Goal: Navigation & Orientation: Find specific page/section

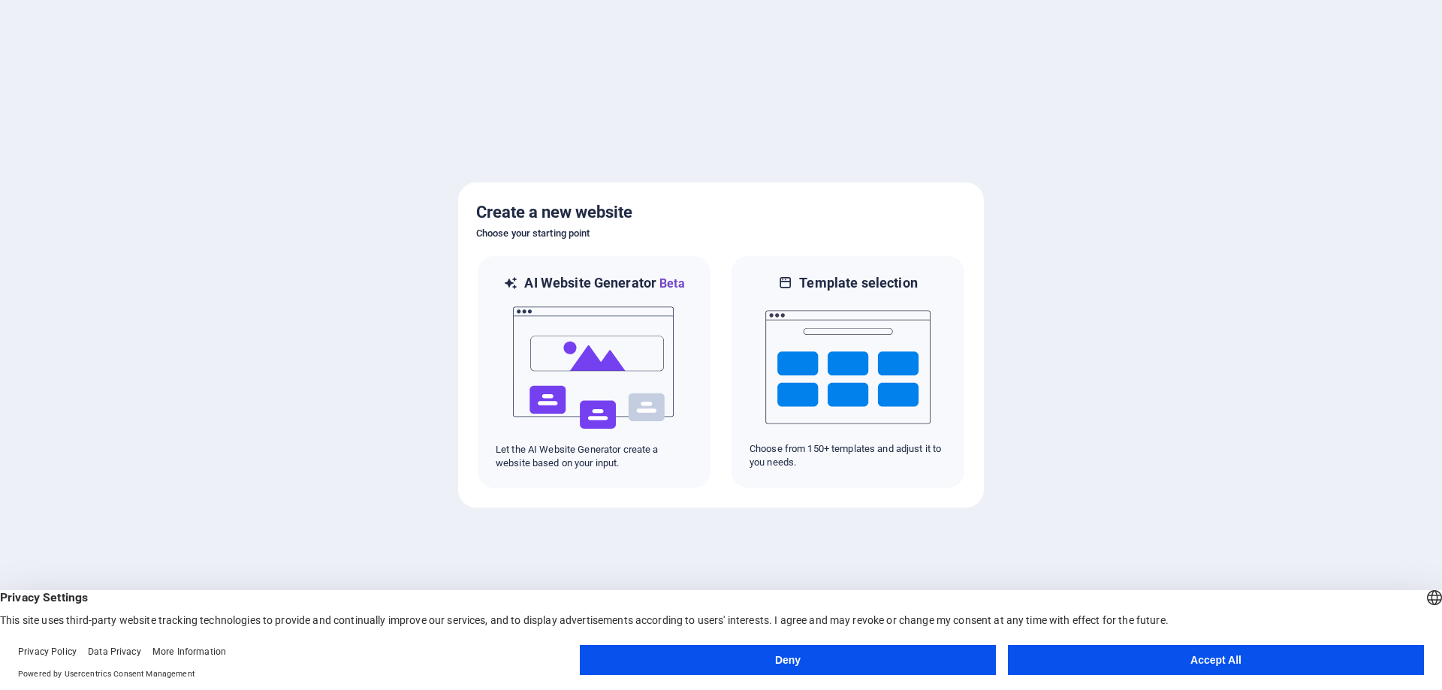
drag, startPoint x: 1205, startPoint y: 303, endPoint x: 1317, endPoint y: 100, distance: 231.6
click at [1207, 291] on div at bounding box center [721, 345] width 1442 height 690
drag, startPoint x: 1441, startPoint y: 203, endPoint x: 1410, endPoint y: 146, distance: 64.6
click at [1440, 199] on div at bounding box center [721, 345] width 1442 height 690
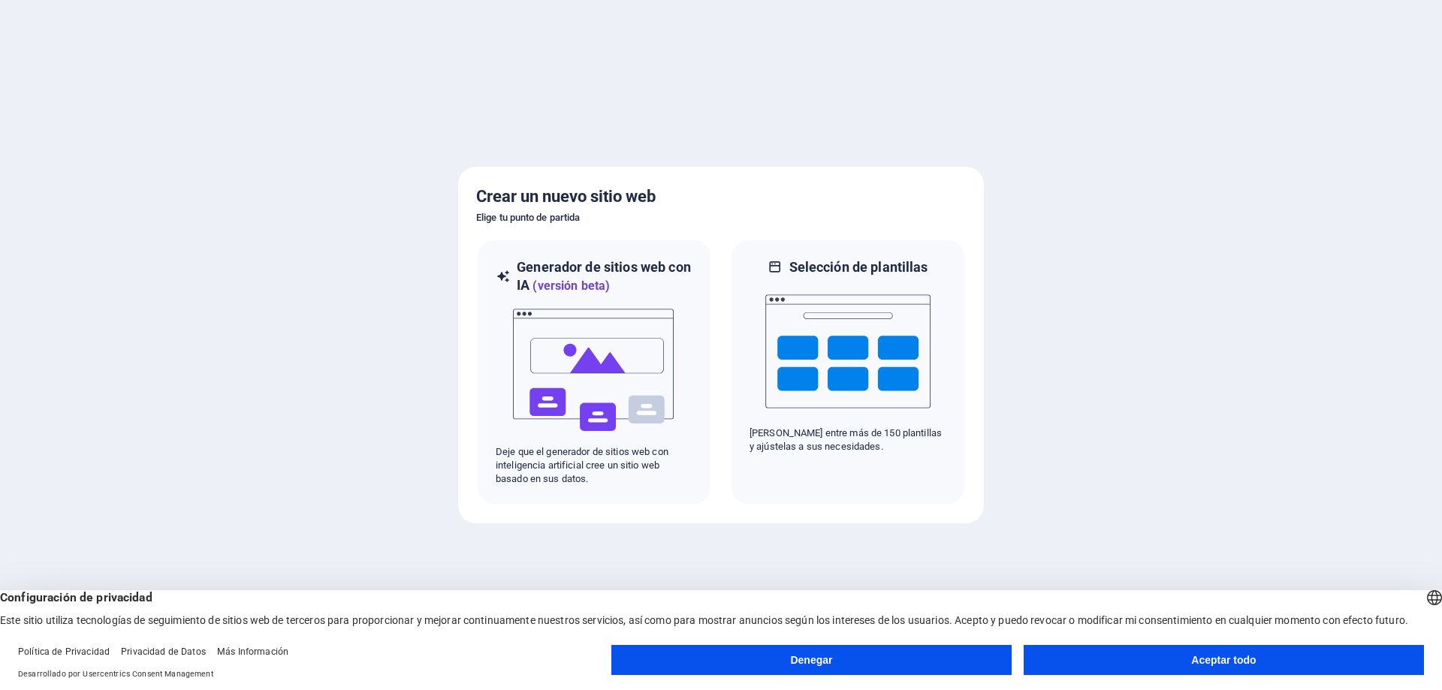
click at [1220, 279] on div at bounding box center [721, 345] width 1442 height 690
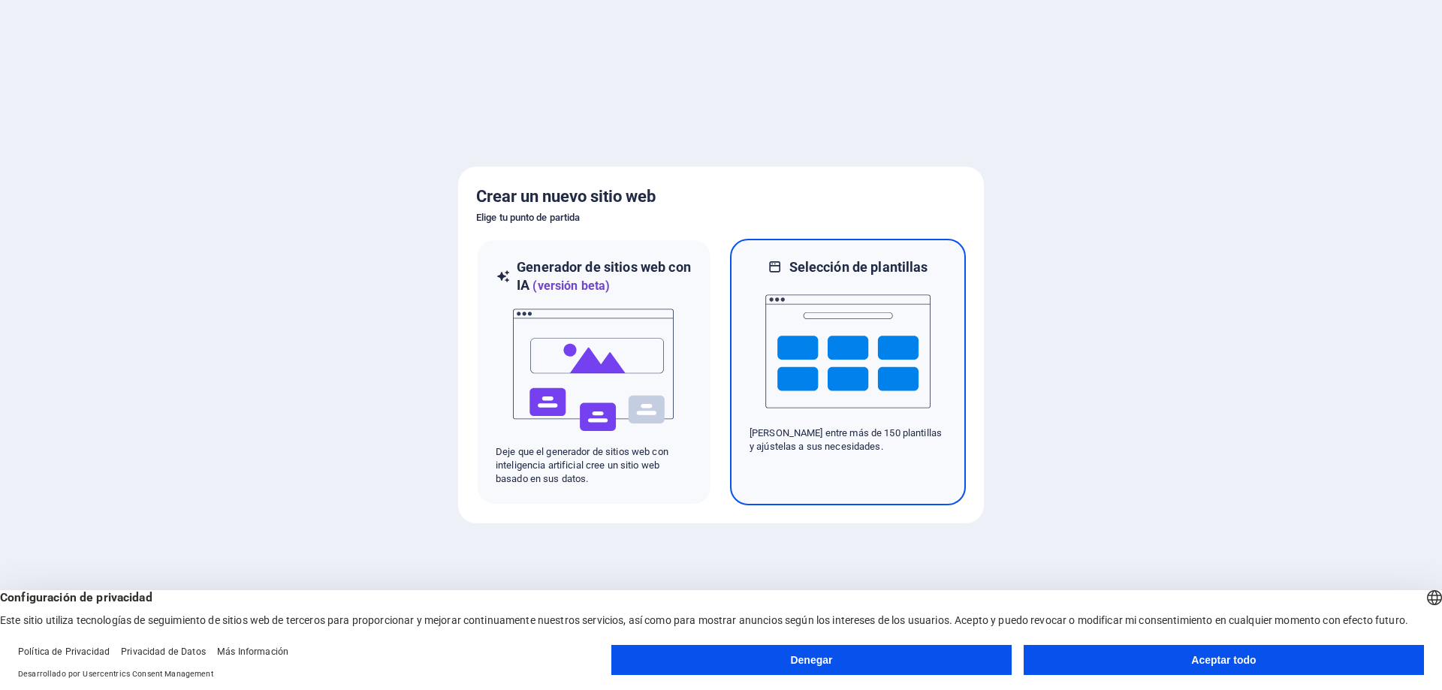
click at [865, 313] on img at bounding box center [847, 351] width 165 height 150
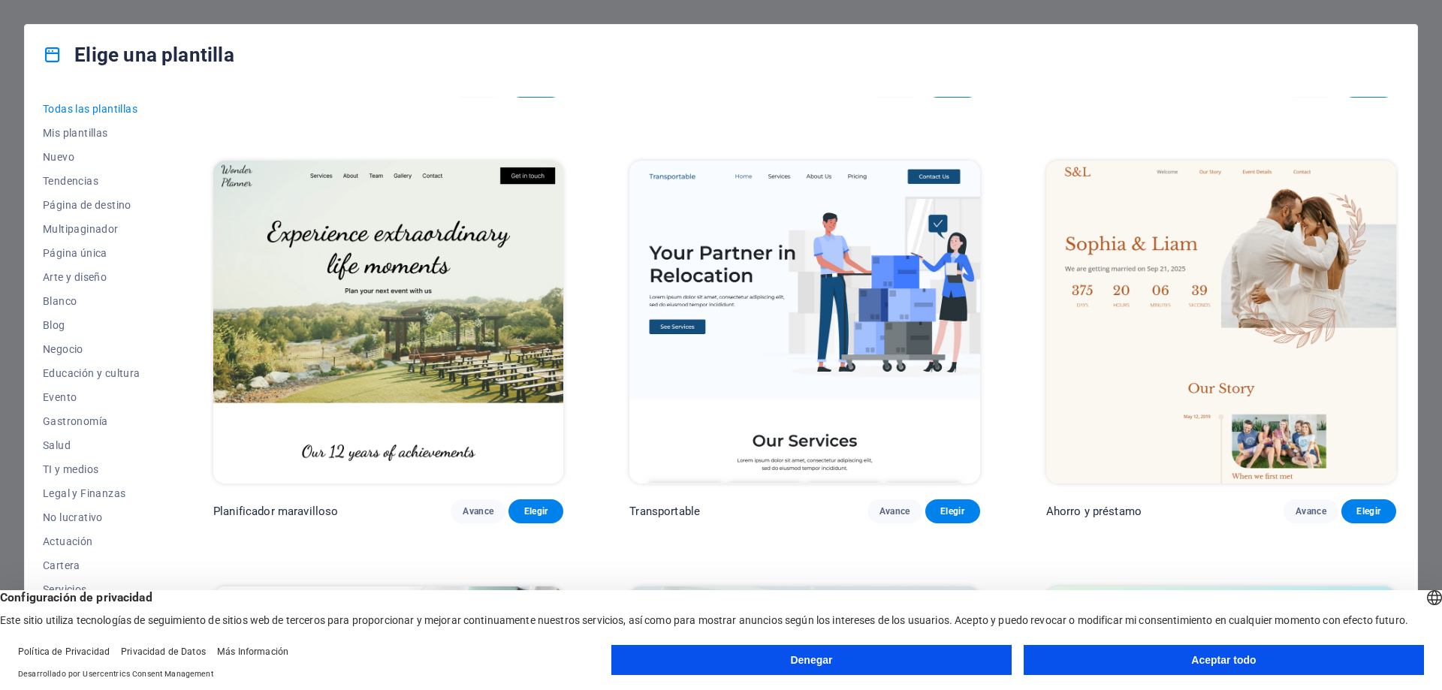
scroll to position [901, 0]
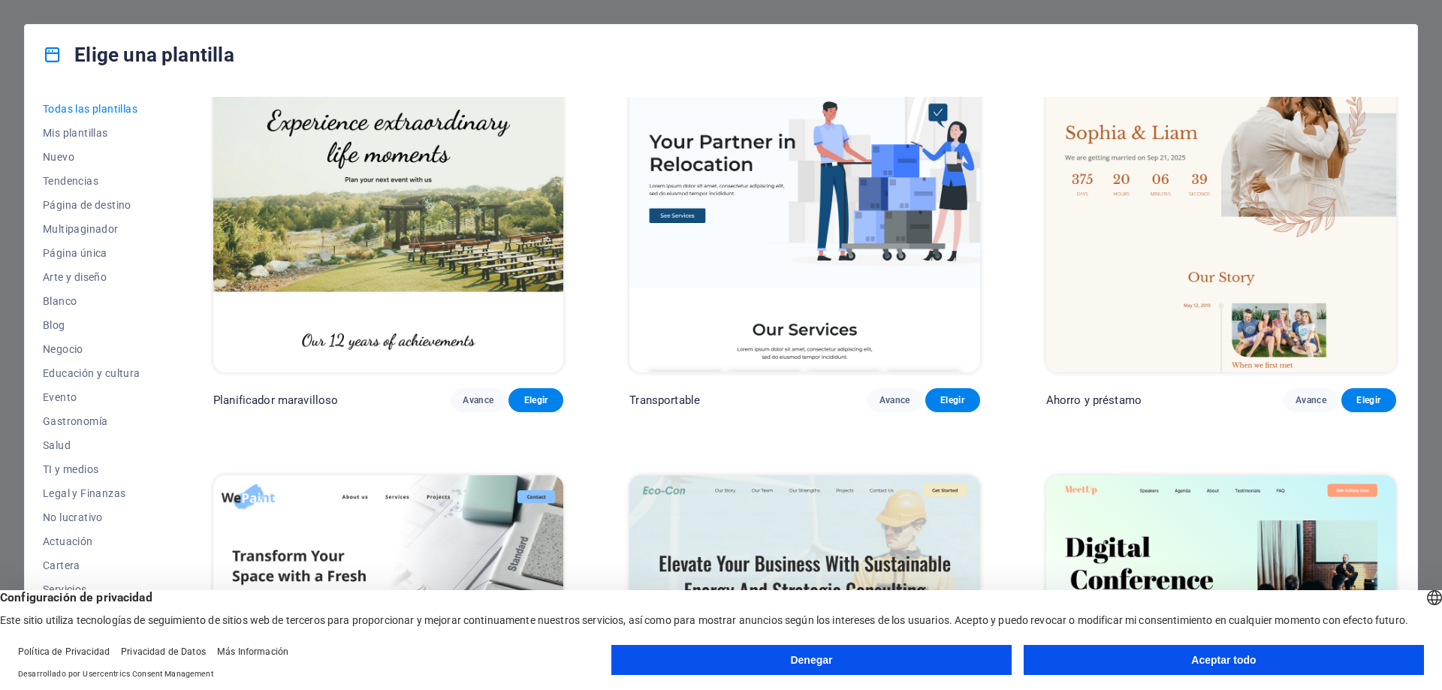
click at [409, 212] on img at bounding box center [388, 211] width 350 height 323
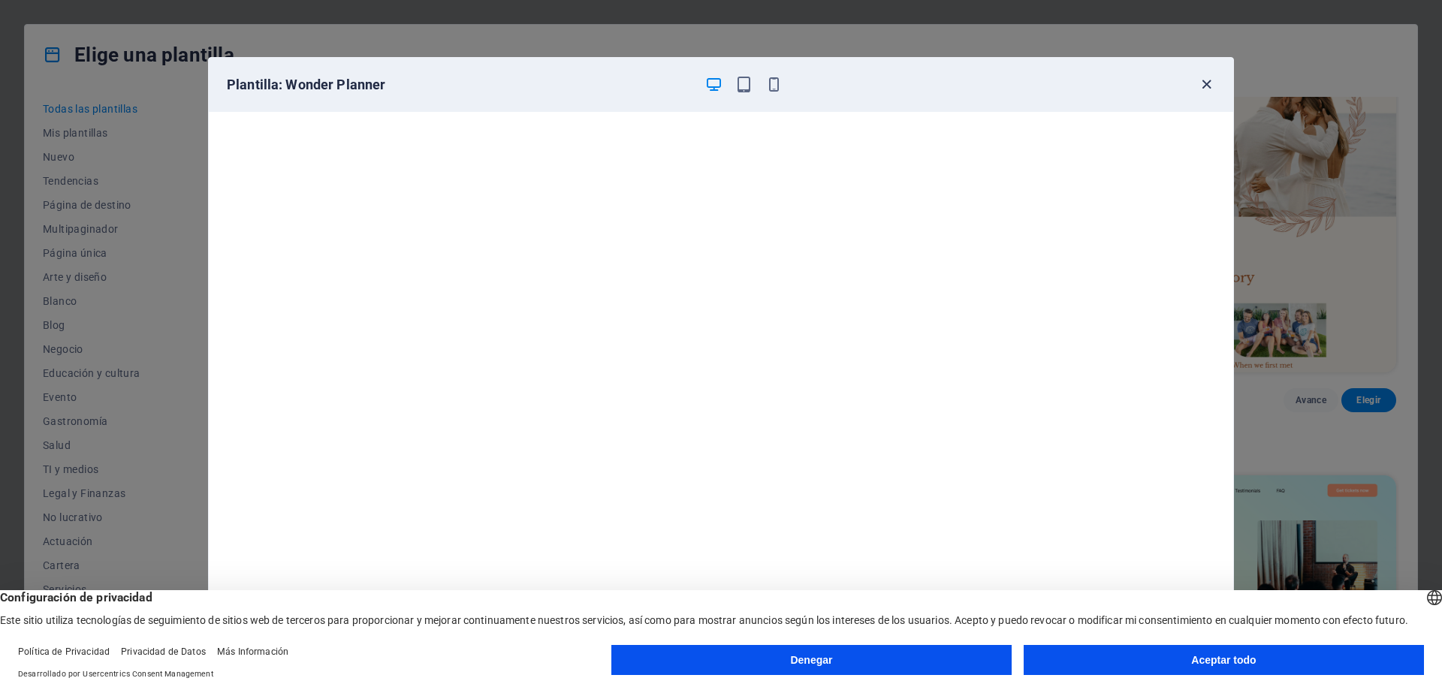
click at [1203, 84] on icon "button" at bounding box center [1206, 84] width 17 height 17
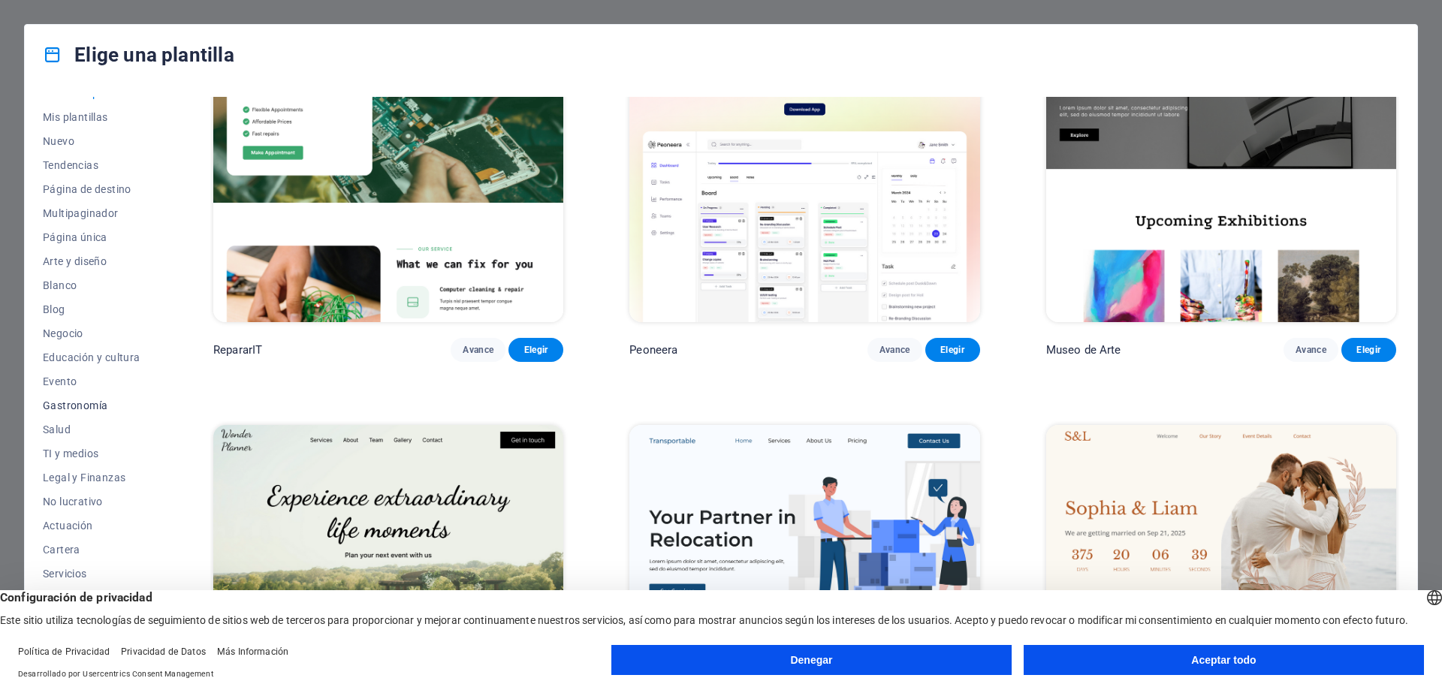
scroll to position [0, 0]
click at [94, 210] on font "Página de destino" at bounding box center [87, 205] width 89 height 12
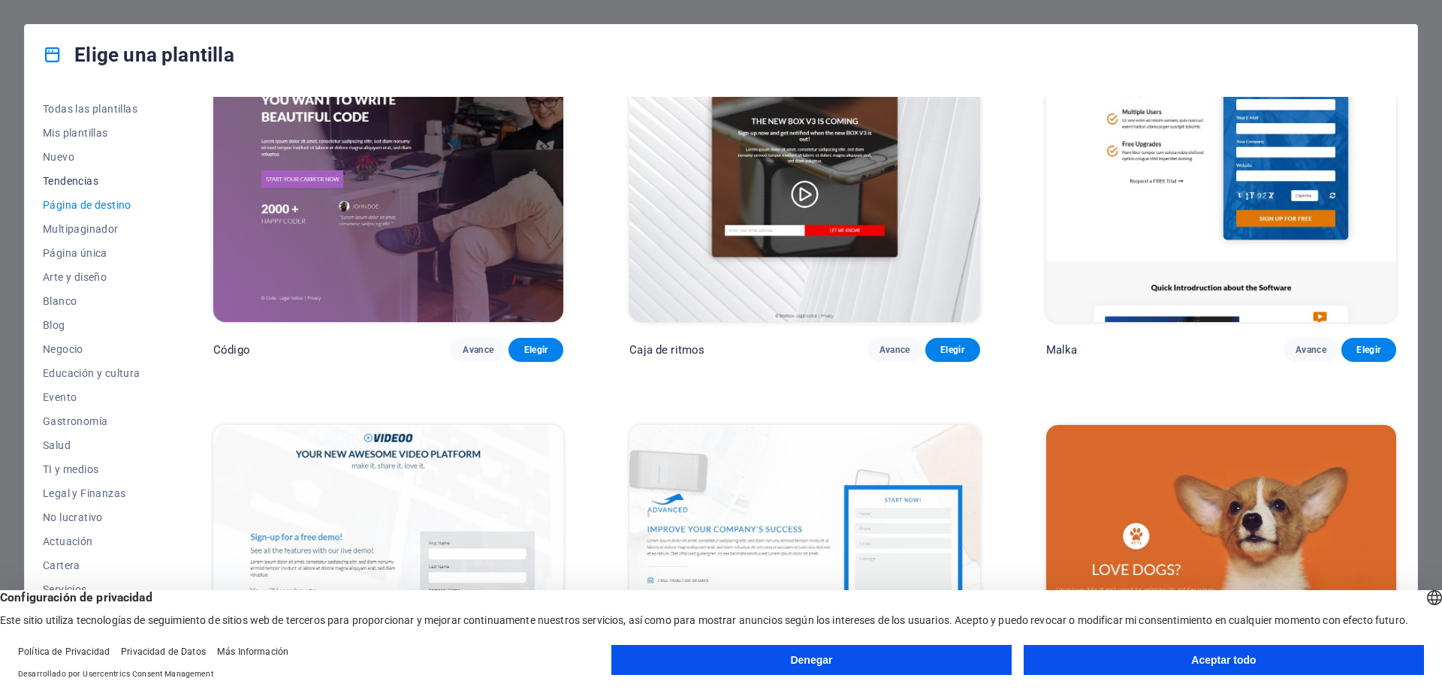
click at [83, 187] on button "Tendencias" at bounding box center [95, 181] width 104 height 24
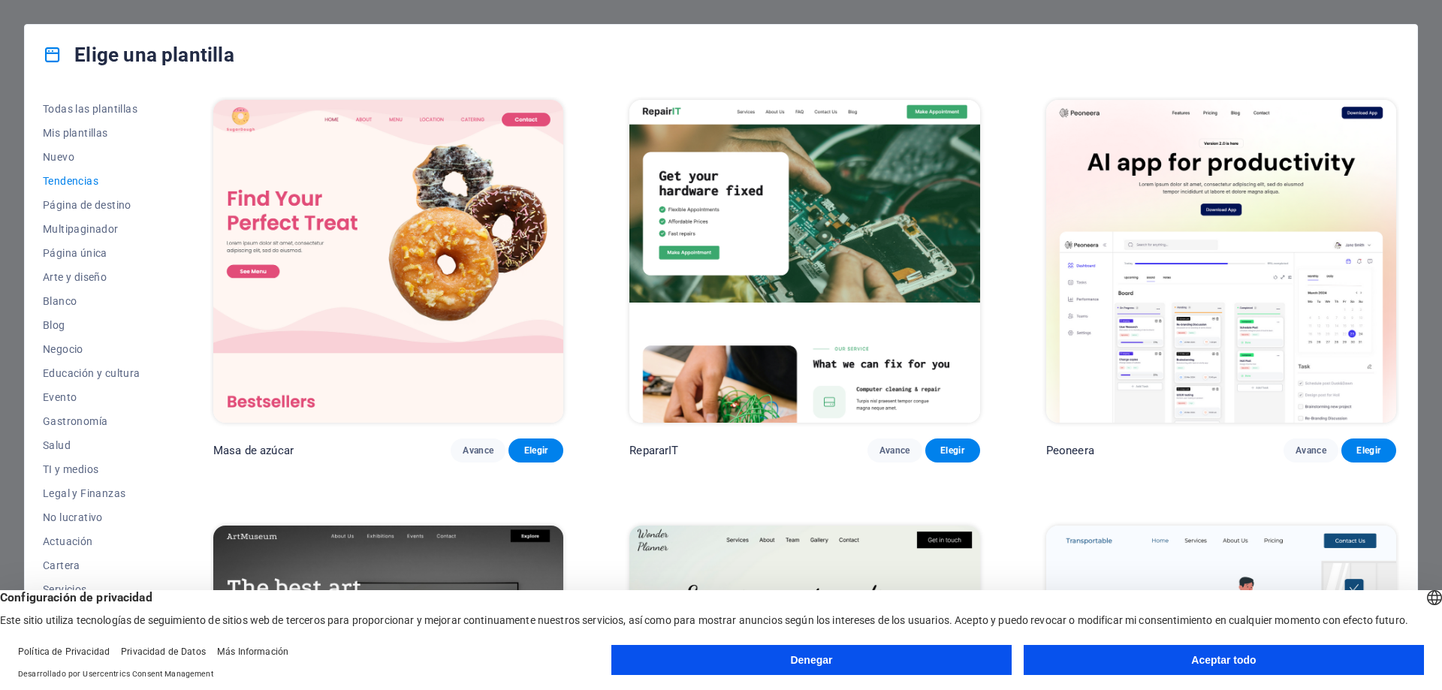
click at [439, 234] on img at bounding box center [388, 261] width 350 height 323
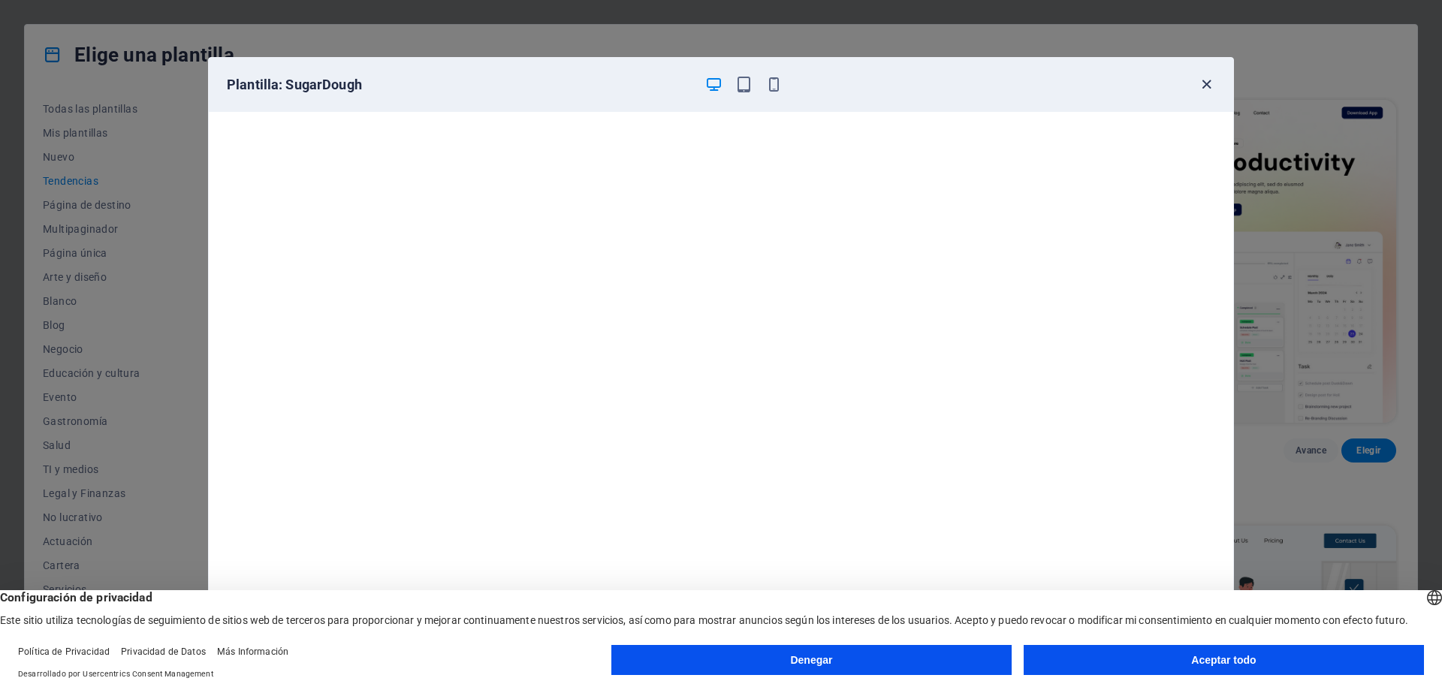
click at [1206, 92] on icon "button" at bounding box center [1206, 84] width 17 height 17
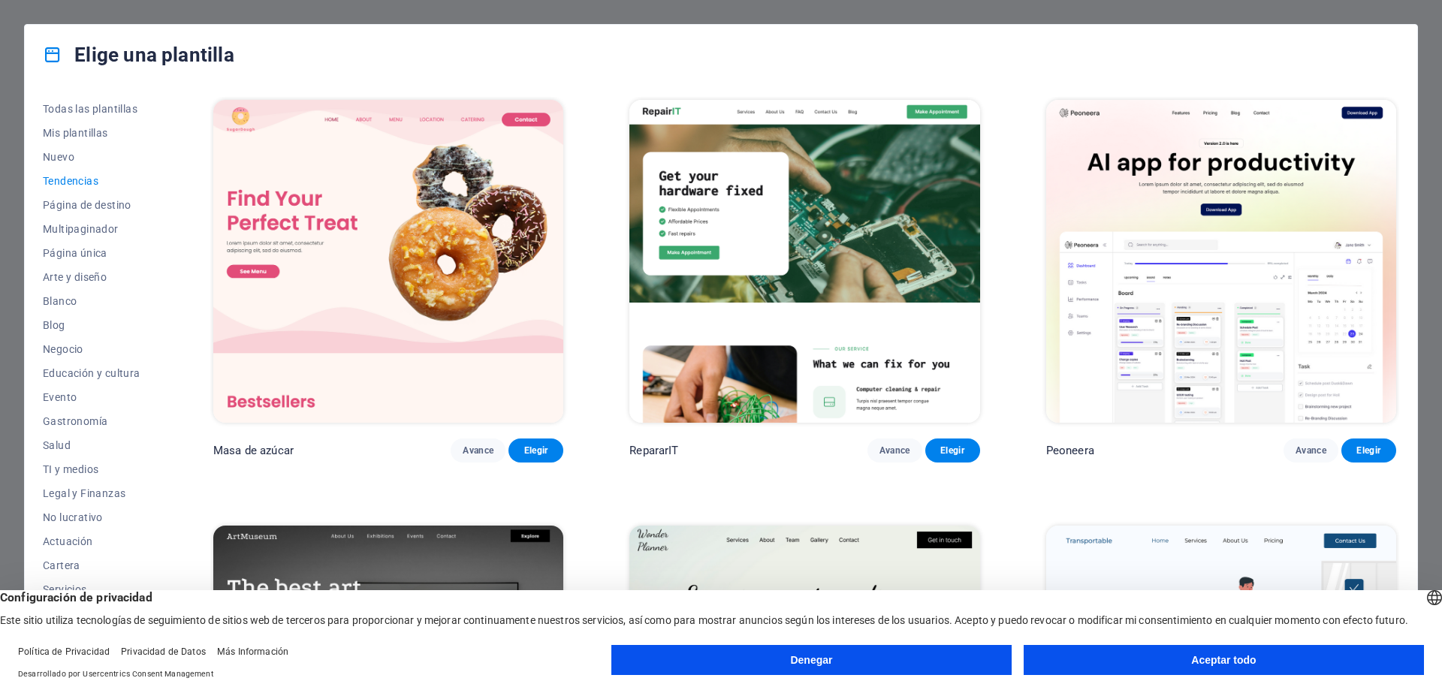
click at [838, 244] on img at bounding box center [804, 261] width 350 height 323
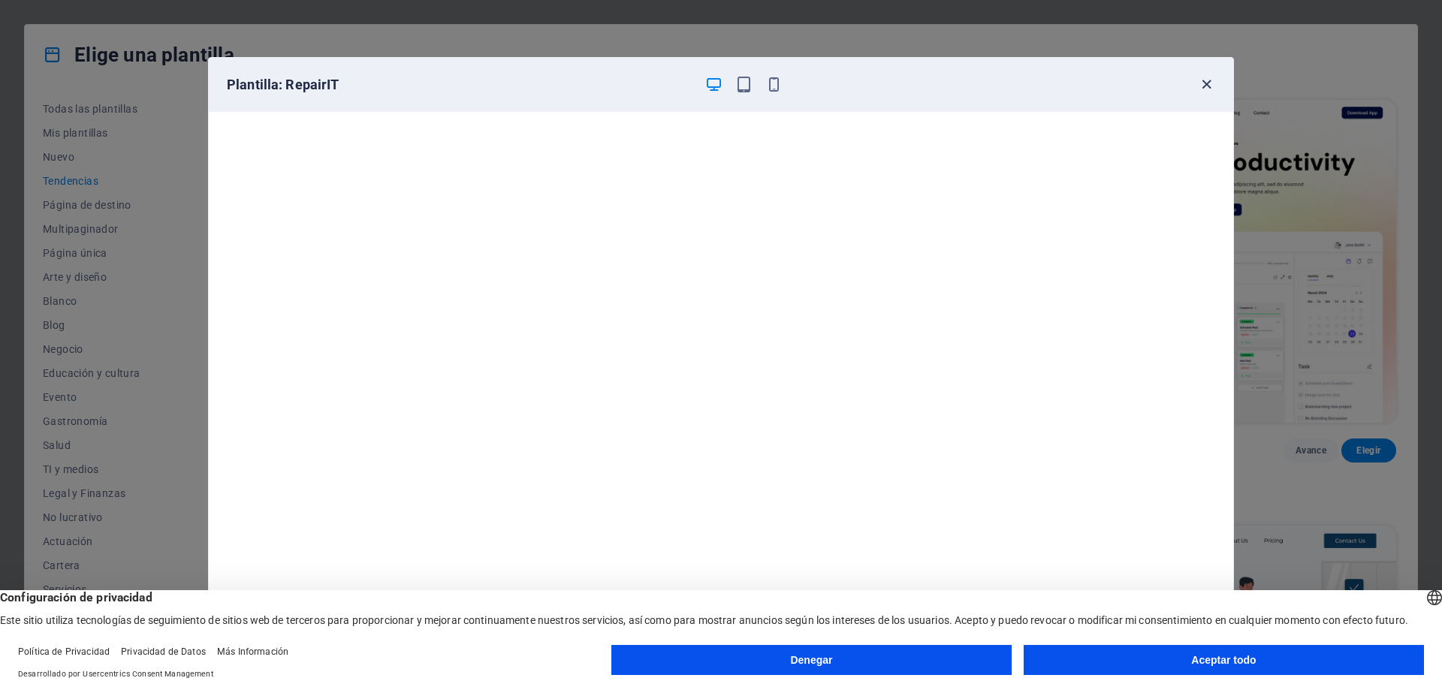
click at [1204, 80] on icon "button" at bounding box center [1206, 84] width 17 height 17
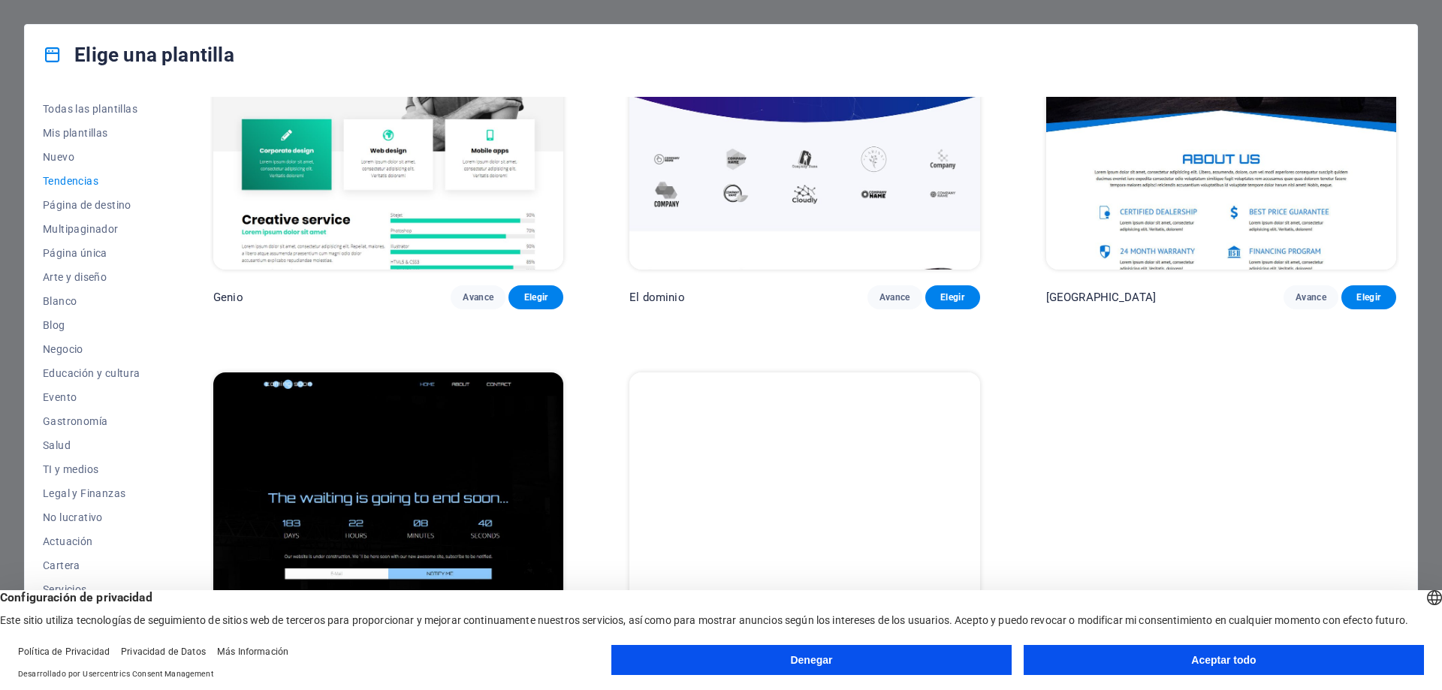
scroll to position [1934, 0]
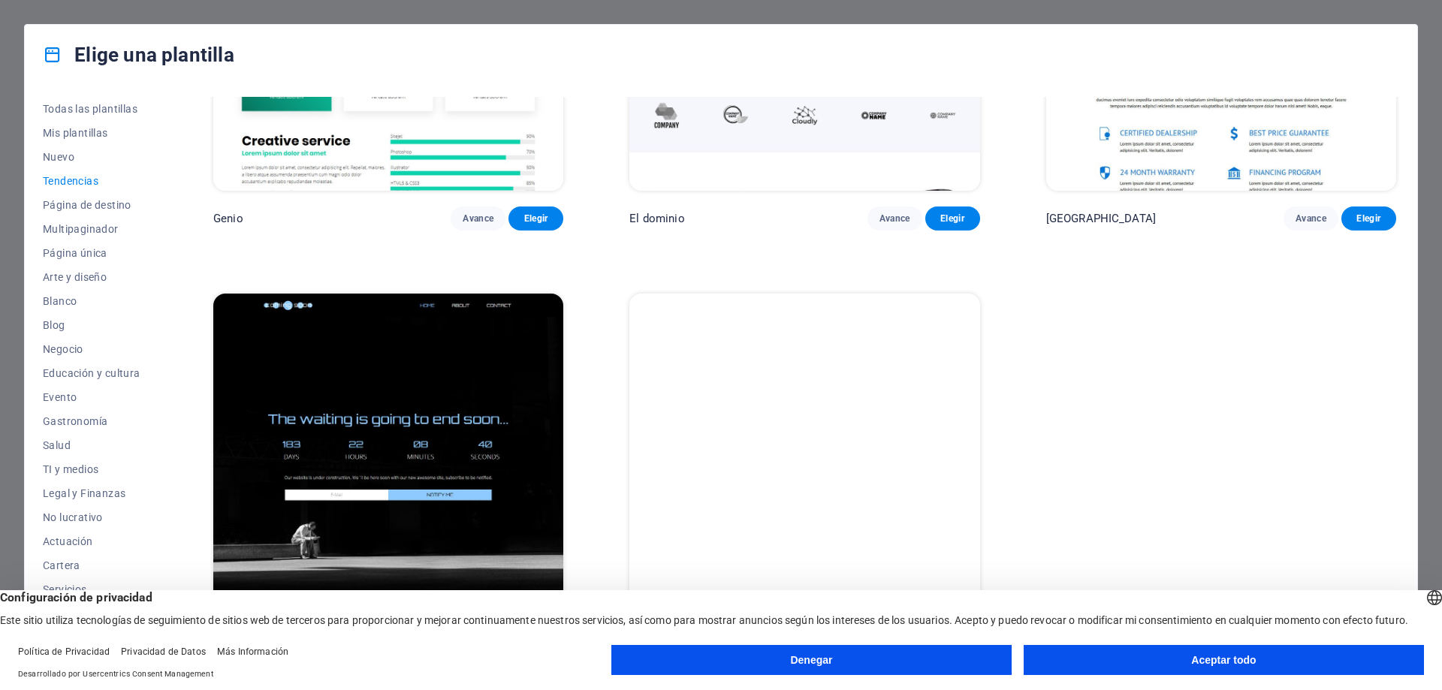
click at [1422, 190] on div "Elige una plantilla Todas las plantillas Mis plantillas Nuevo Tendencias Página…" at bounding box center [721, 345] width 1442 height 690
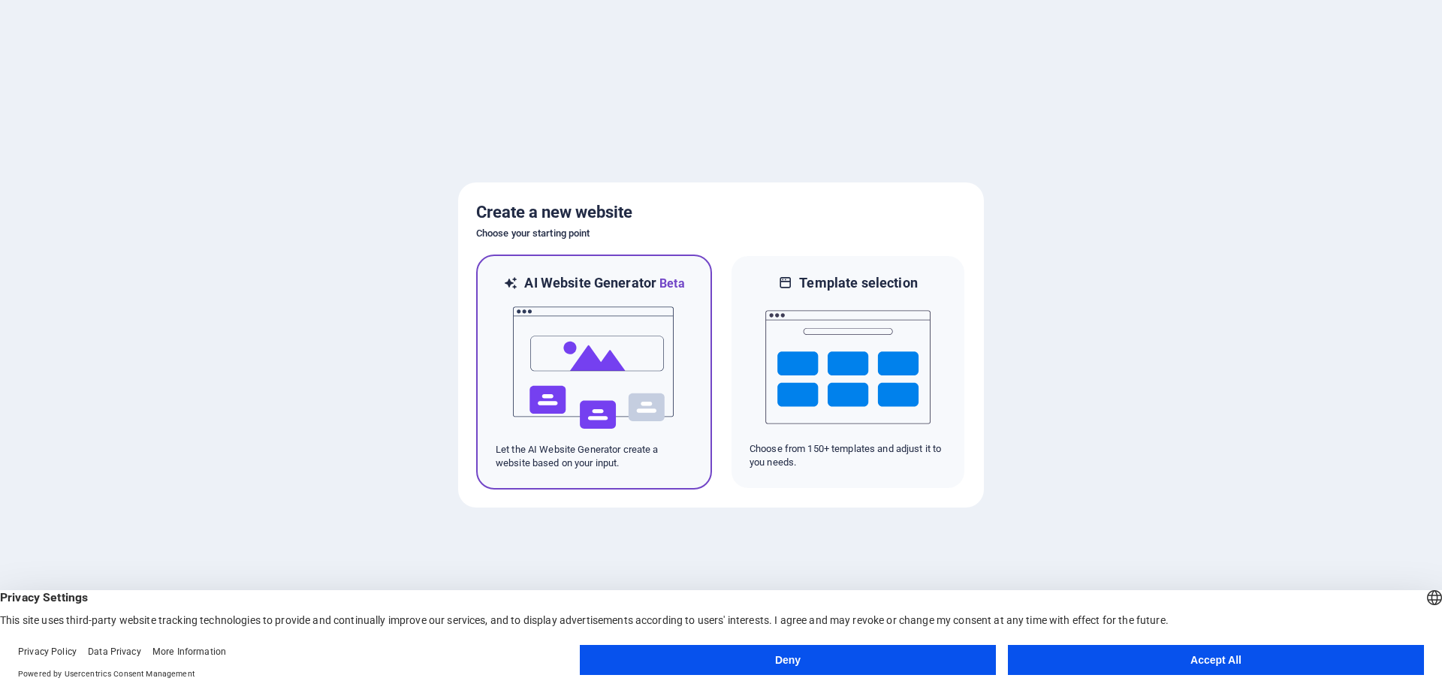
click at [596, 369] on img at bounding box center [593, 368] width 165 height 150
